Goal: Browse casually: Explore the website without a specific task or goal

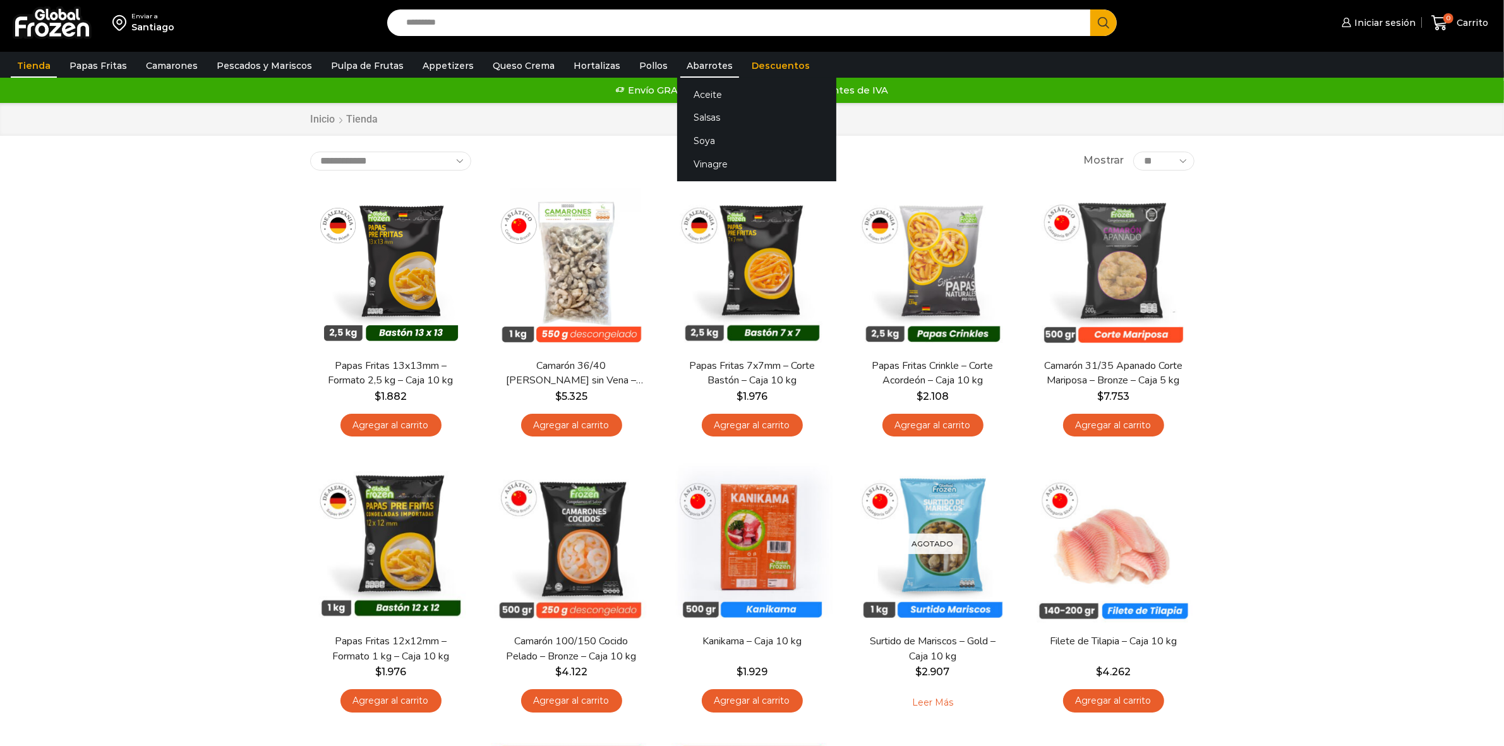
click at [680, 61] on link "Abarrotes" at bounding box center [709, 66] width 59 height 24
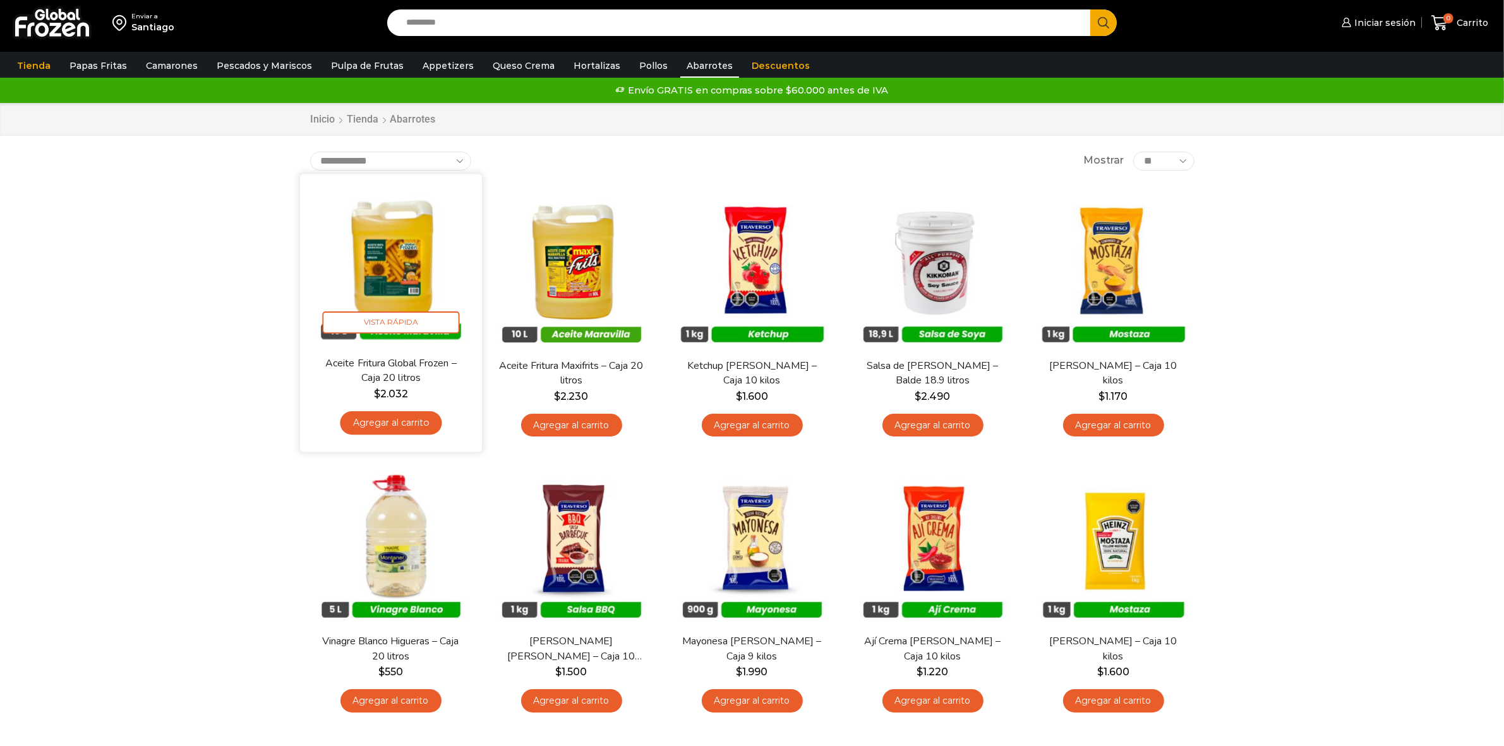
click at [404, 266] on img at bounding box center [391, 264] width 163 height 163
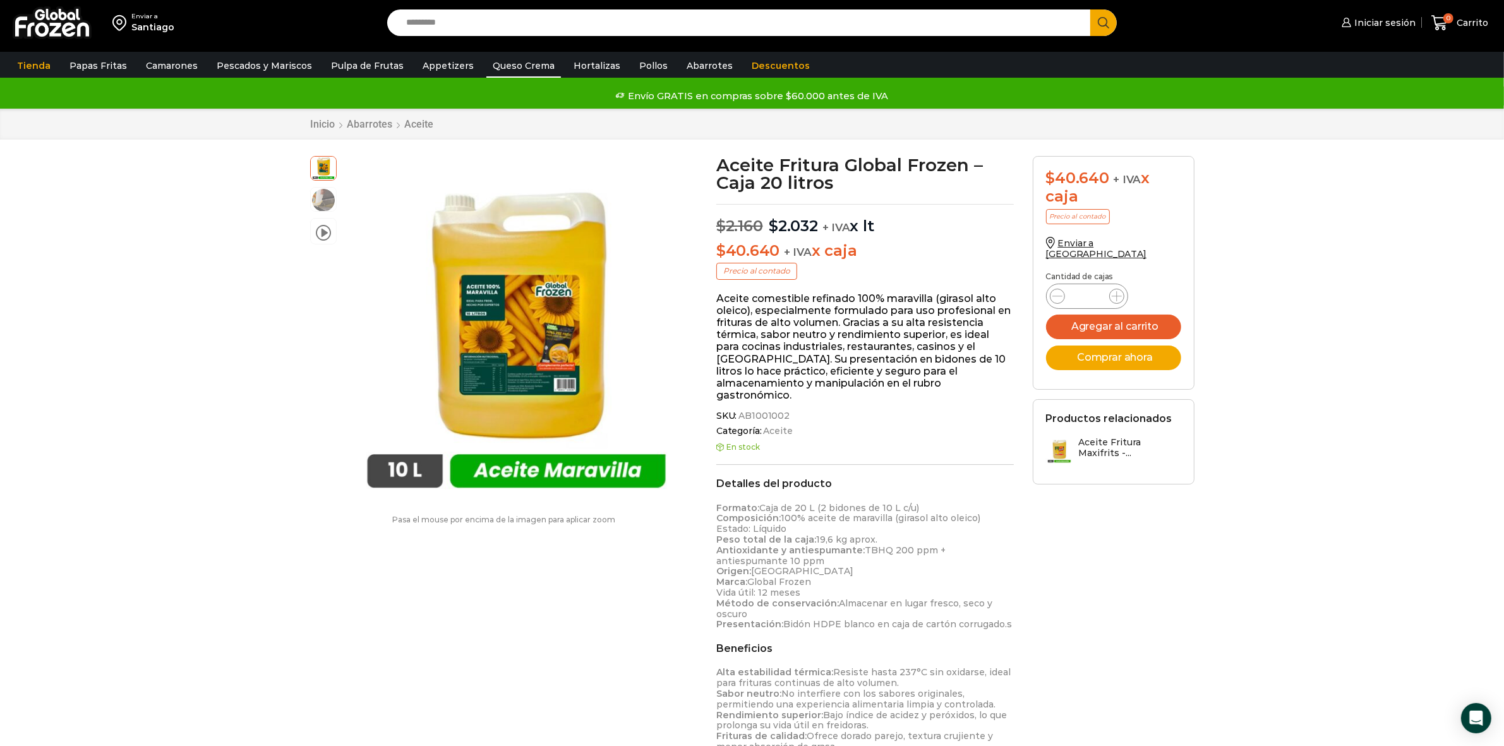
click at [507, 68] on link "Queso Crema" at bounding box center [523, 66] width 75 height 24
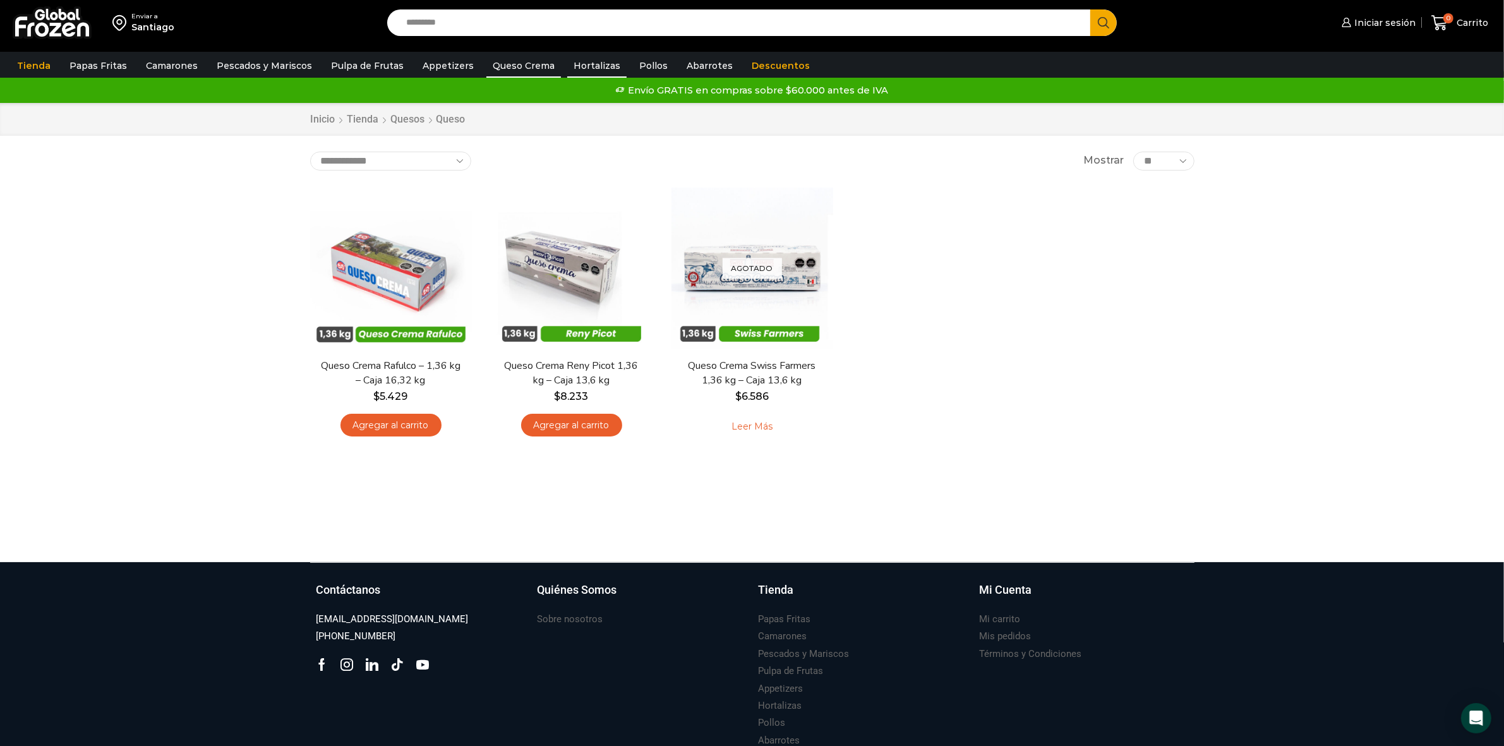
click at [575, 70] on link "Hortalizas" at bounding box center [596, 66] width 59 height 24
click at [424, 64] on link "Appetizers" at bounding box center [448, 66] width 64 height 24
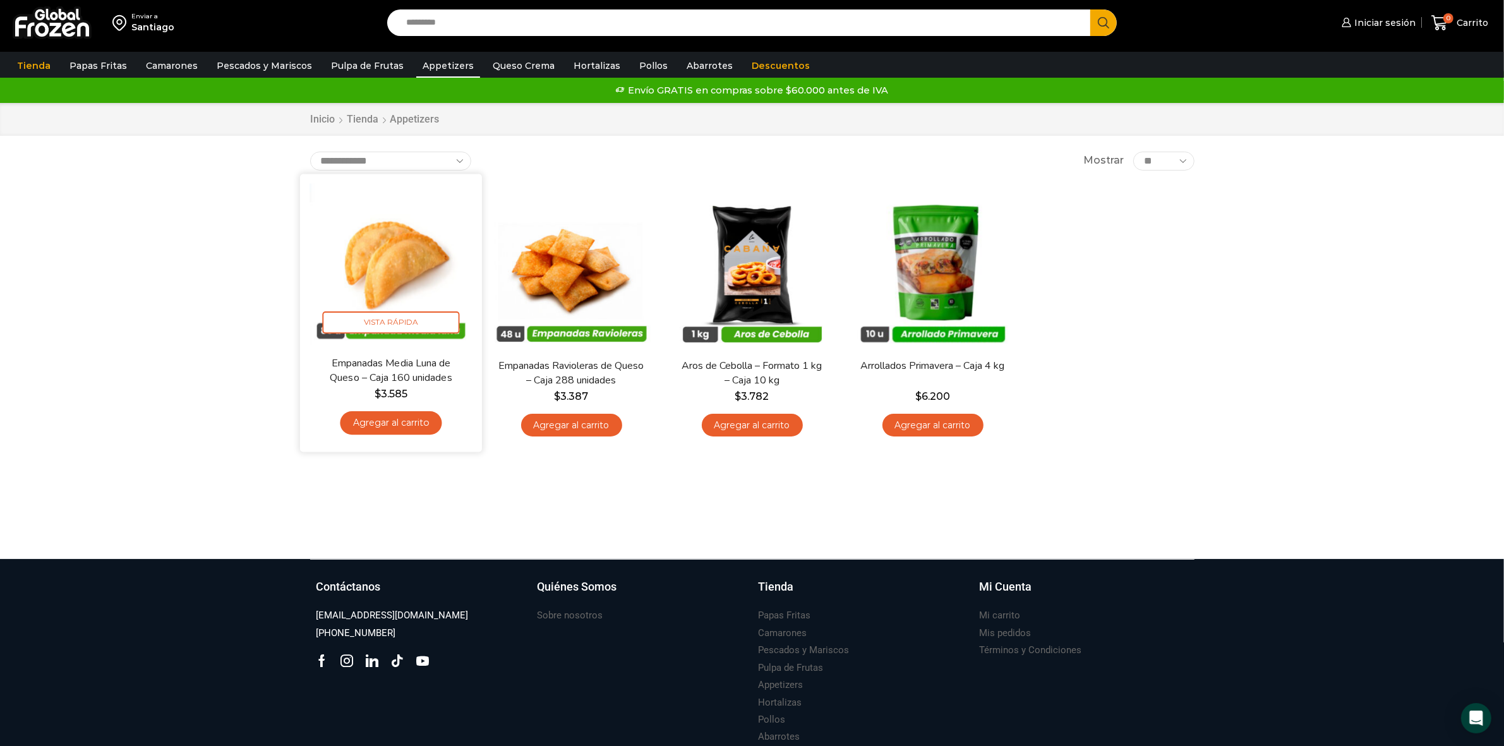
click at [428, 275] on img at bounding box center [391, 264] width 163 height 163
click at [390, 254] on img at bounding box center [391, 264] width 163 height 163
